Goal: Navigation & Orientation: Find specific page/section

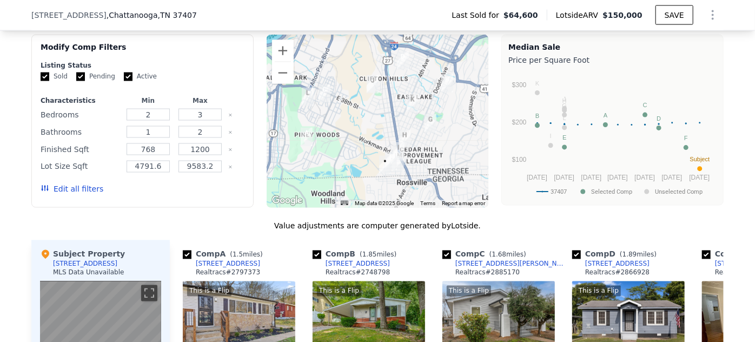
scroll to position [873, 0]
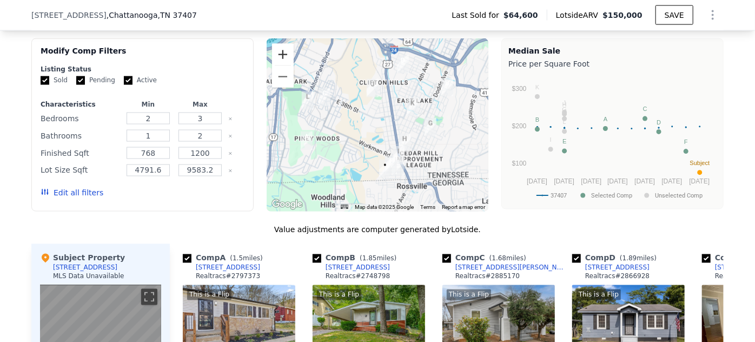
click at [278, 58] on button "Zoom in" at bounding box center [283, 55] width 22 height 22
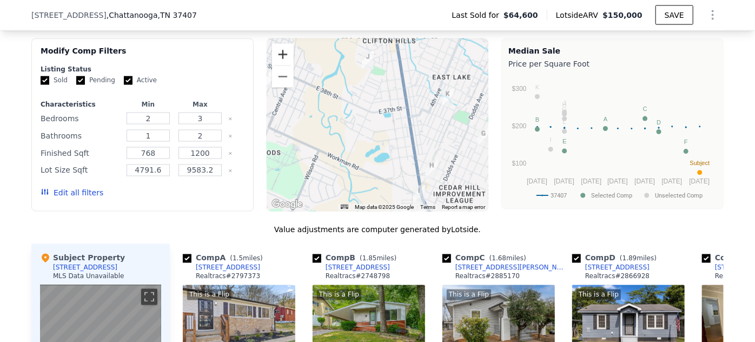
click at [278, 58] on button "Zoom in" at bounding box center [283, 55] width 22 height 22
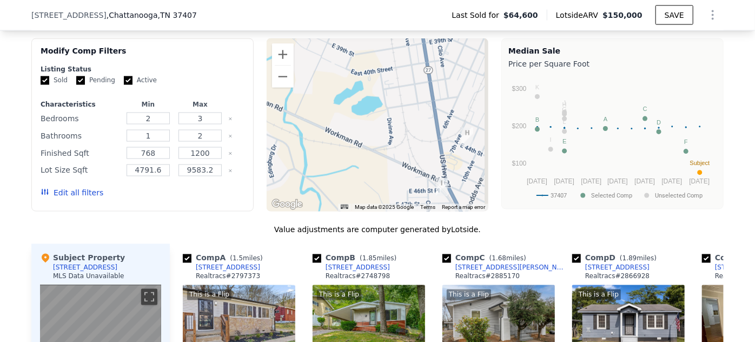
drag, startPoint x: 384, startPoint y: 142, endPoint x: 368, endPoint y: 66, distance: 77.9
click at [366, 66] on div at bounding box center [378, 124] width 222 height 173
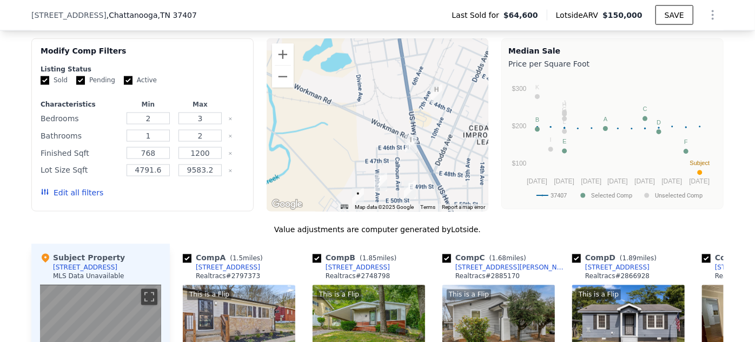
drag, startPoint x: 414, startPoint y: 130, endPoint x: 378, endPoint y: 79, distance: 62.5
click at [371, 68] on div at bounding box center [378, 124] width 222 height 173
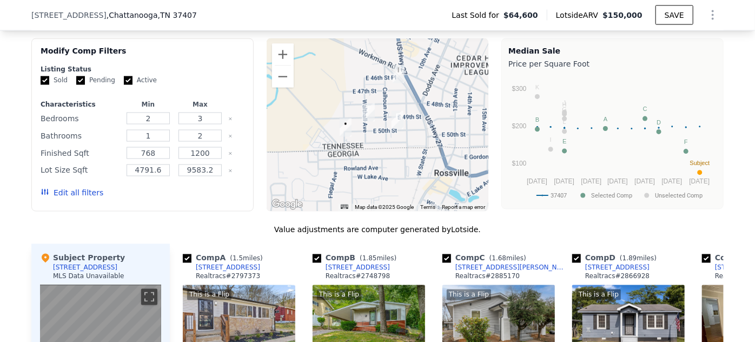
drag, startPoint x: 384, startPoint y: 153, endPoint x: 378, endPoint y: 95, distance: 58.7
click at [378, 95] on div at bounding box center [378, 124] width 222 height 173
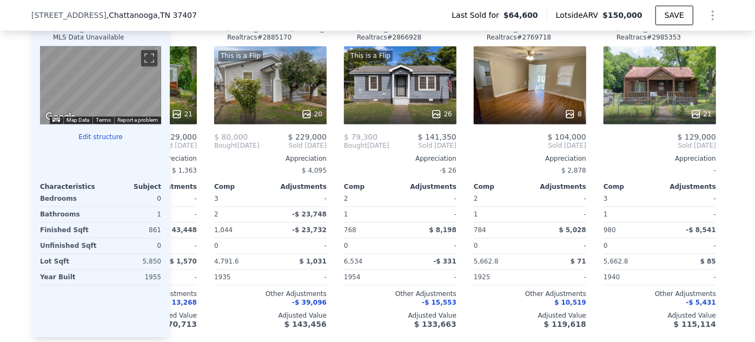
scroll to position [0, 229]
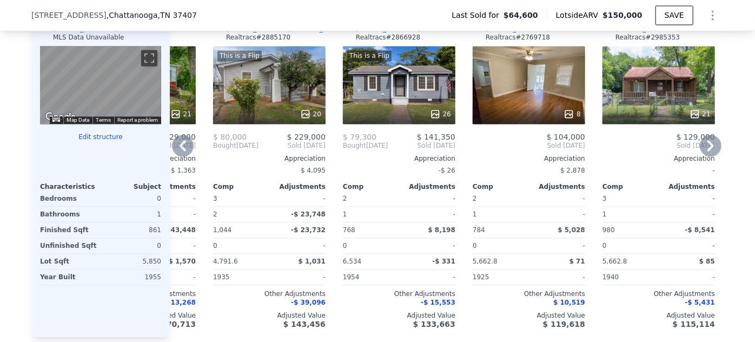
click at [433, 118] on icon at bounding box center [435, 114] width 11 height 11
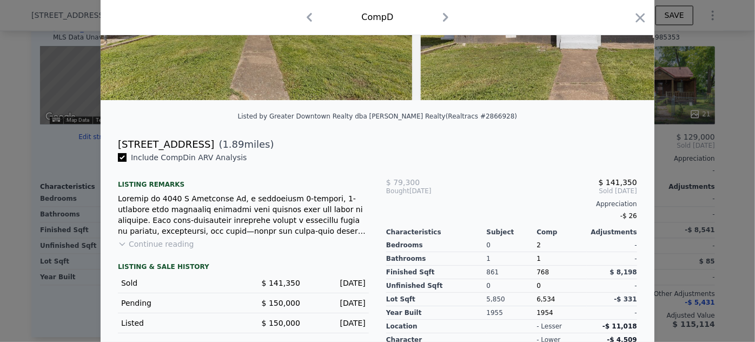
scroll to position [225, 0]
